Goal: Navigation & Orientation: Find specific page/section

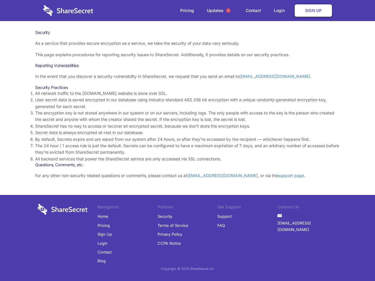
click at [187, 141] on li "By default, Secrets expire and are wiped from our system after 24 hours, or aft…" at bounding box center [187, 139] width 305 height 6
click at [228, 11] on span "1" at bounding box center [228, 10] width 5 height 5
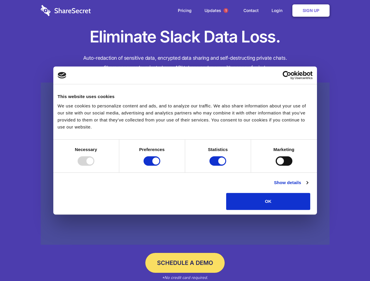
click at [94, 166] on div at bounding box center [86, 160] width 17 height 9
click at [160, 166] on input "Preferences" at bounding box center [152, 160] width 17 height 9
checkbox input "false"
click at [219, 166] on input "Statistics" at bounding box center [217, 160] width 17 height 9
checkbox input "false"
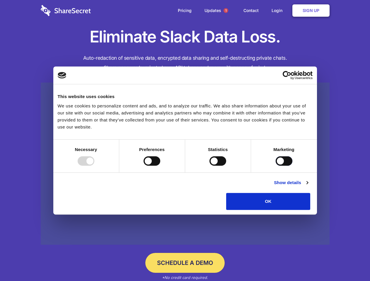
click at [276, 166] on input "Marketing" at bounding box center [284, 160] width 17 height 9
checkbox input "true"
click at [308, 186] on link "Show details" at bounding box center [291, 182] width 34 height 7
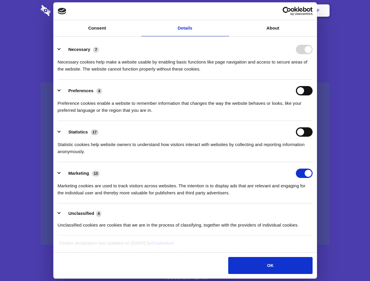
click at [315, 212] on ul "Necessary 7 Necessary cookies help make a website usable by enabling basic func…" at bounding box center [185, 136] width 260 height 197
click at [226, 11] on span "1" at bounding box center [225, 10] width 5 height 5
